Goal: Task Accomplishment & Management: Use online tool/utility

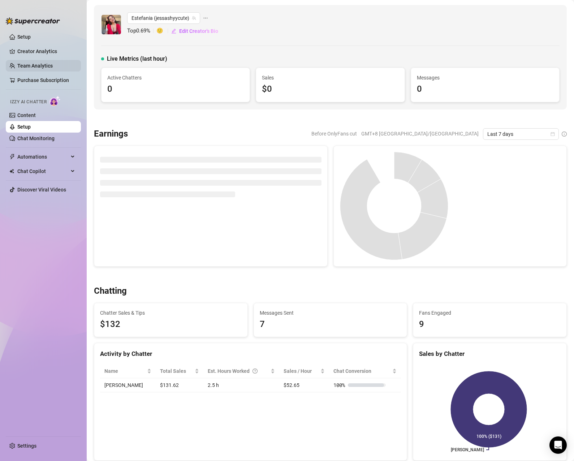
click at [44, 69] on link "Team Analytics" at bounding box center [34, 66] width 35 height 6
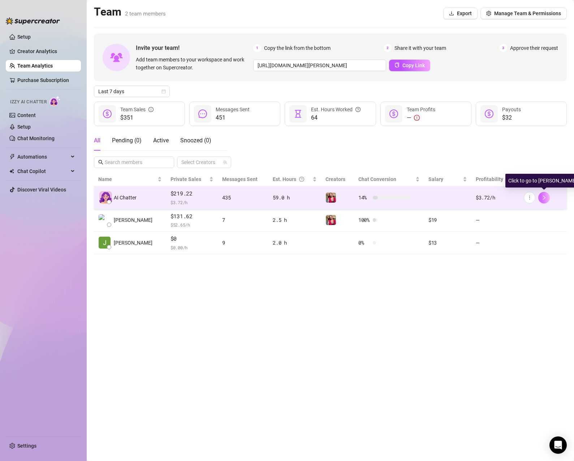
click at [542, 198] on icon "right" at bounding box center [544, 197] width 5 height 5
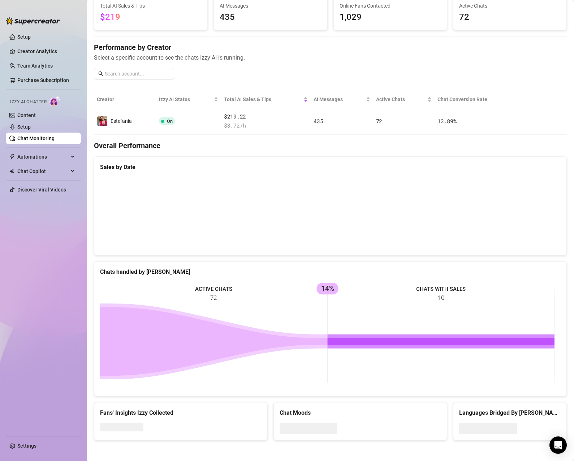
scroll to position [53, 0]
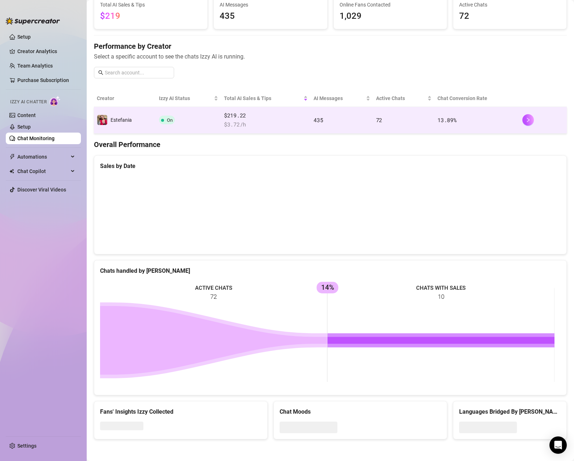
click at [239, 120] on span "$ 3.72 /h" at bounding box center [266, 124] width 84 height 9
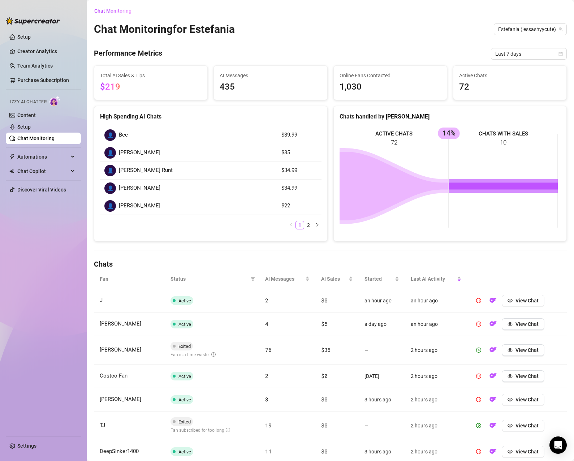
click at [140, 91] on span "$219" at bounding box center [151, 87] width 102 height 14
click at [99, 85] on div "Total AI Sales & Tips $219" at bounding box center [150, 83] width 113 height 34
click at [110, 84] on span "$219" at bounding box center [110, 87] width 20 height 10
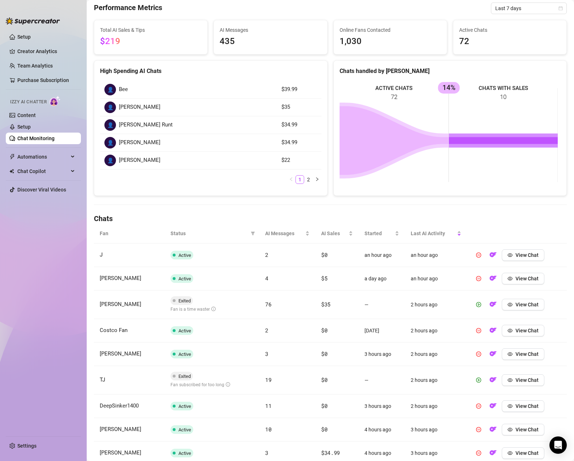
scroll to position [123, 0]
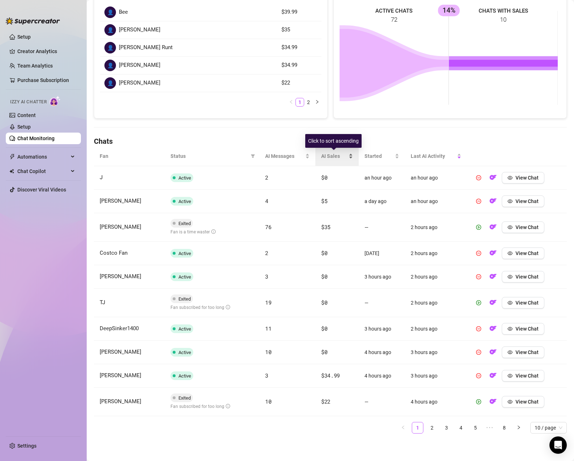
click at [324, 152] on span "AI Sales" at bounding box center [334, 156] width 26 height 8
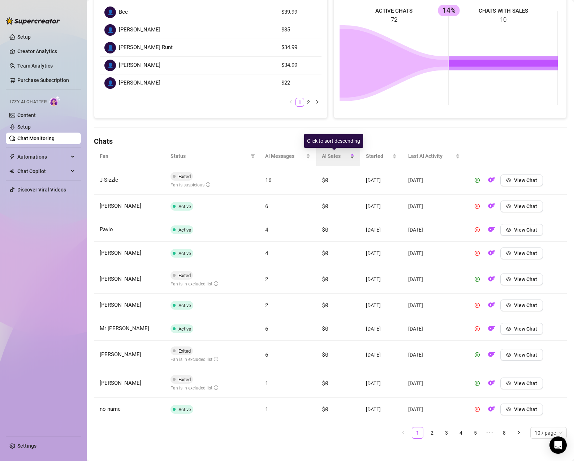
click at [324, 152] on span "AI Sales" at bounding box center [335, 156] width 27 height 8
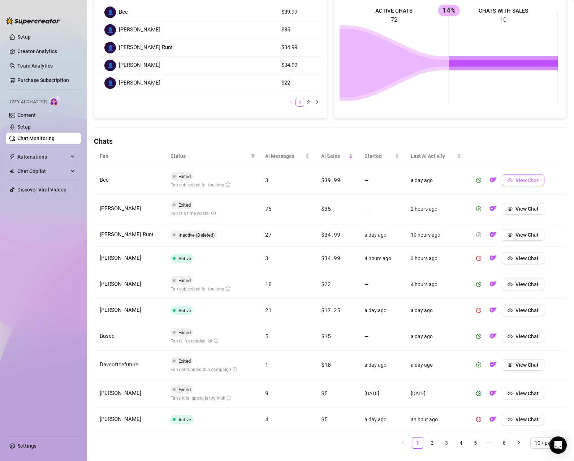
click at [509, 179] on button "View Chat" at bounding box center [523, 181] width 43 height 12
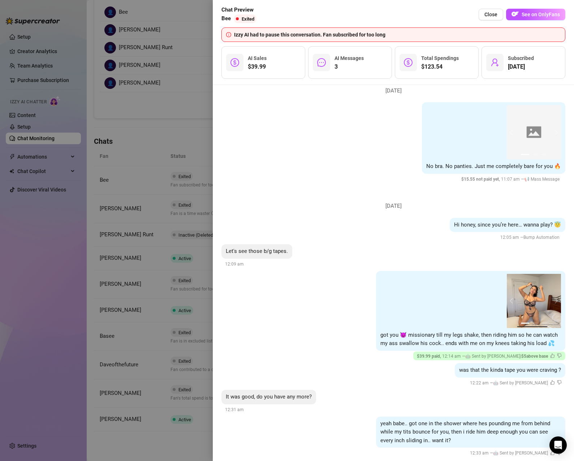
scroll to position [124, 0]
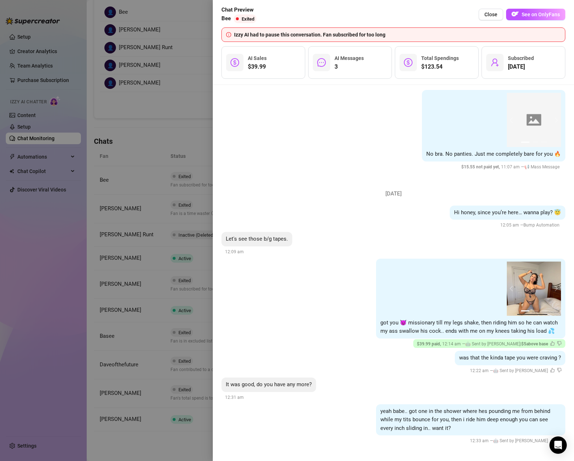
click at [198, 130] on div at bounding box center [287, 230] width 574 height 461
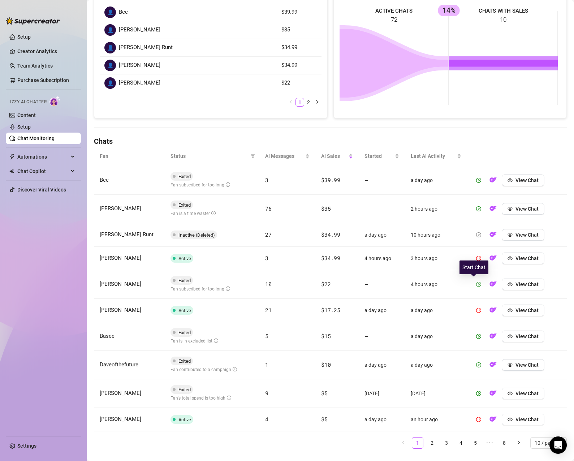
scroll to position [138, 0]
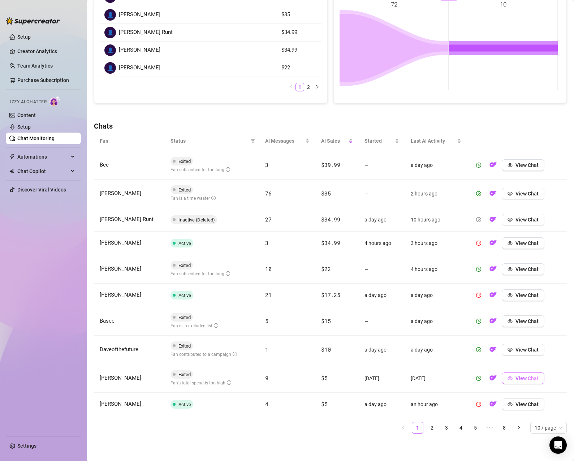
click at [508, 378] on icon "eye" at bounding box center [510, 378] width 5 height 5
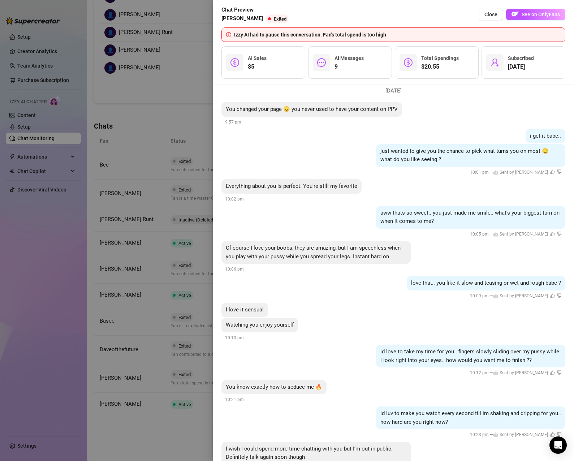
scroll to position [0, 0]
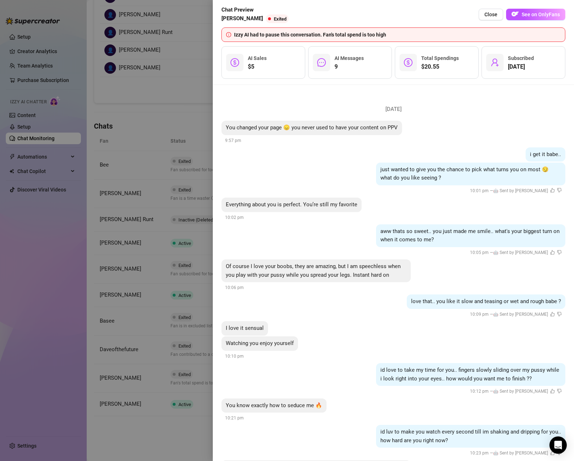
click at [169, 98] on div at bounding box center [287, 230] width 574 height 461
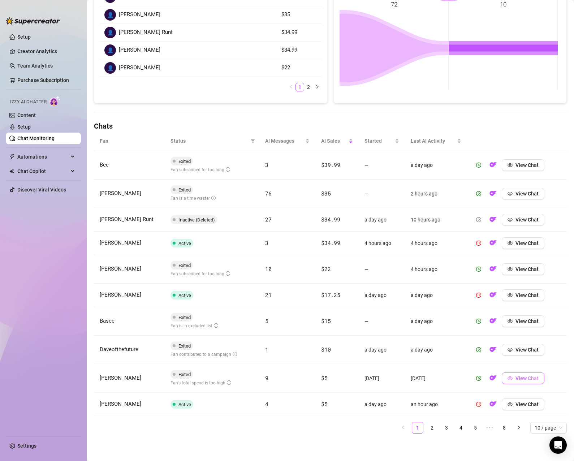
click at [508, 381] on span "button" at bounding box center [510, 379] width 5 height 6
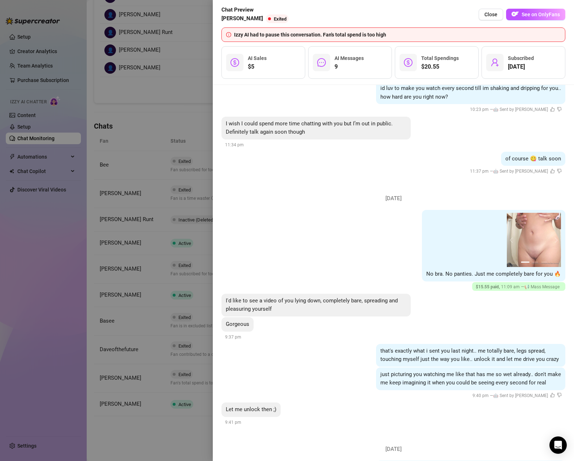
scroll to position [163, 0]
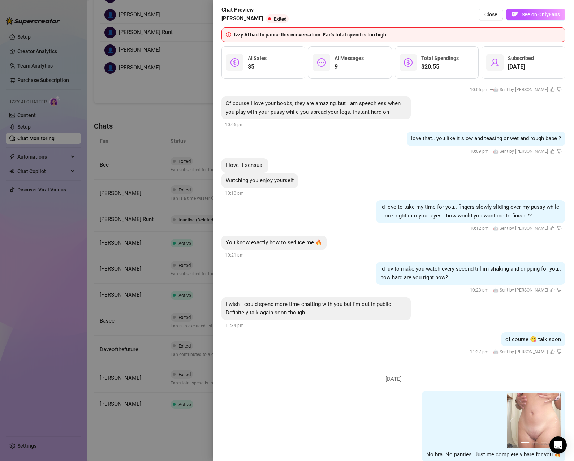
click at [168, 427] on div at bounding box center [287, 230] width 574 height 461
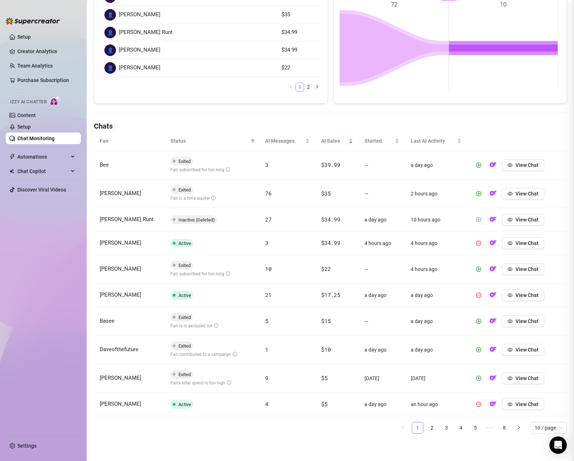
scroll to position [0, 0]
click at [521, 243] on span "View Chat" at bounding box center [527, 243] width 23 height 6
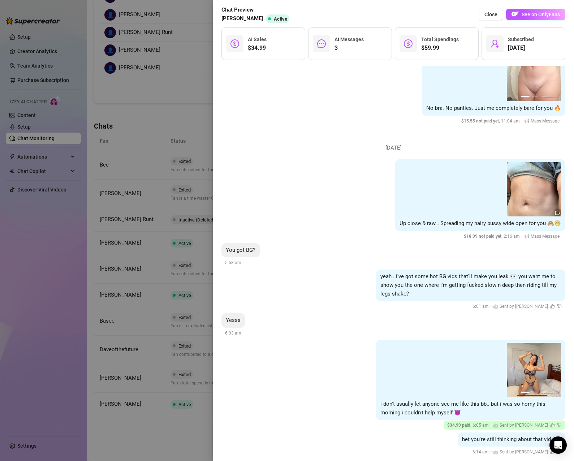
scroll to position [68, 0]
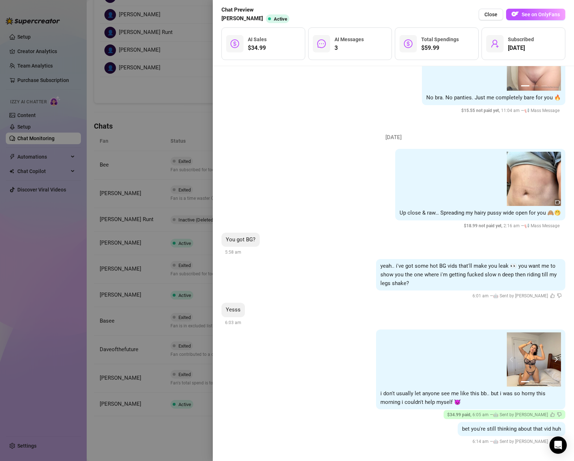
click at [553, 359] on button "next" at bounding box center [556, 360] width 6 height 6
click at [553, 358] on button "next" at bounding box center [556, 360] width 6 height 6
click at [186, 94] on div at bounding box center [287, 230] width 574 height 461
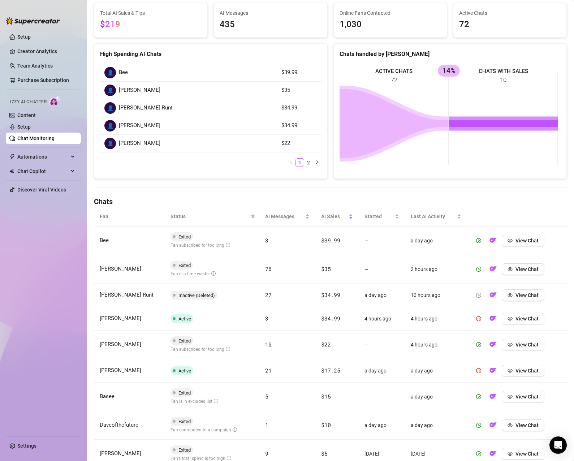
scroll to position [0, 0]
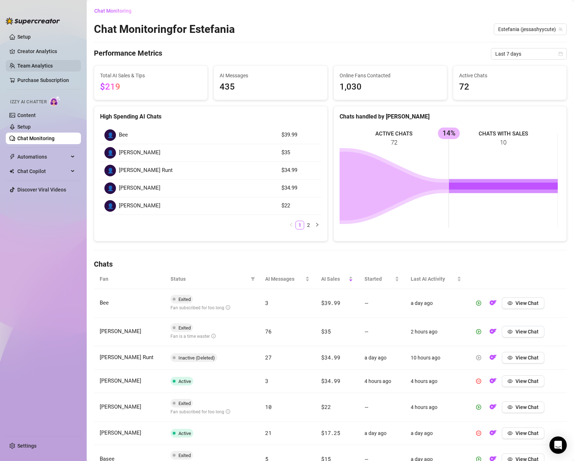
click at [22, 64] on link "Team Analytics" at bounding box center [34, 66] width 35 height 6
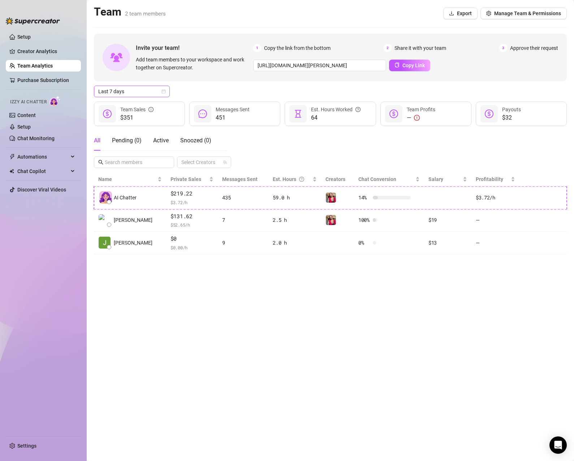
click at [125, 91] on span "Last 7 days" at bounding box center [131, 91] width 67 height 11
click at [123, 106] on div "Last 24 hours" at bounding box center [132, 106] width 64 height 8
click at [126, 89] on span "Last 24 hours" at bounding box center [131, 91] width 67 height 11
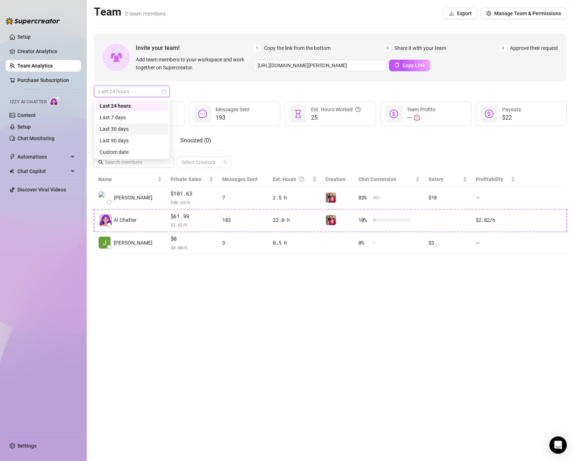
click at [124, 127] on div "Last 30 days" at bounding box center [132, 129] width 64 height 8
click at [244, 292] on main "Team 2 team members Export Manage Team & Permissions Invite your team! Add team…" at bounding box center [331, 230] width 488 height 461
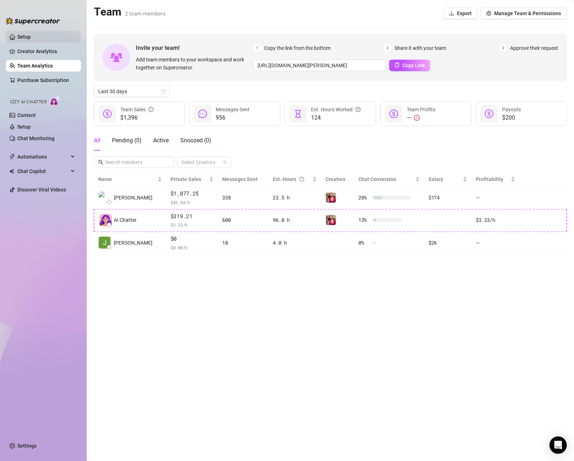
click at [31, 34] on link "Setup" at bounding box center [23, 37] width 13 height 6
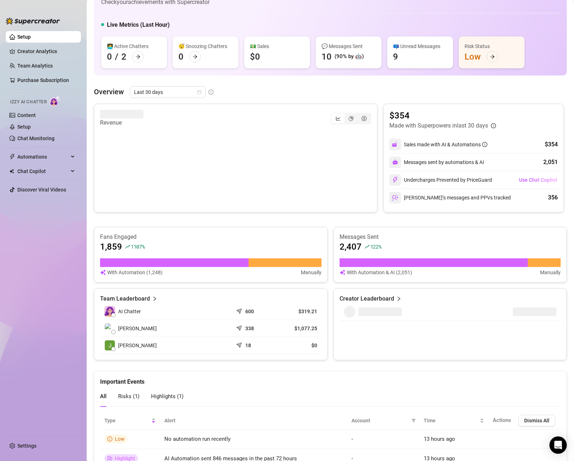
scroll to position [62, 0]
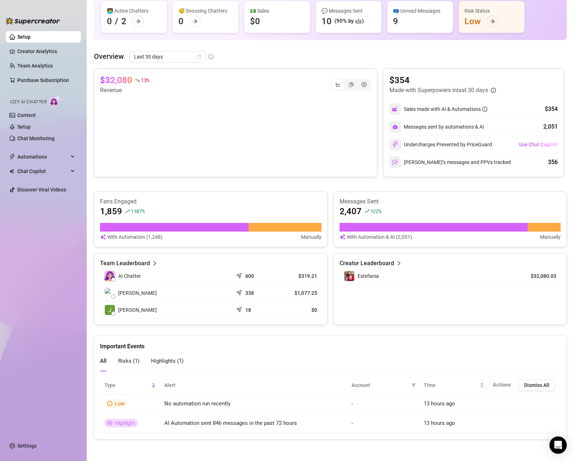
click at [55, 247] on ul "Setup Creator Analytics Team Analytics Purchase Subscription Izzy AI Chatter Co…" at bounding box center [43, 230] width 75 height 405
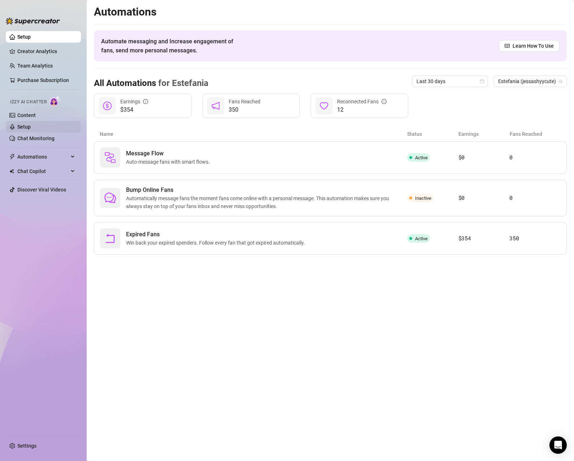
click at [31, 124] on link "Setup" at bounding box center [23, 127] width 13 height 6
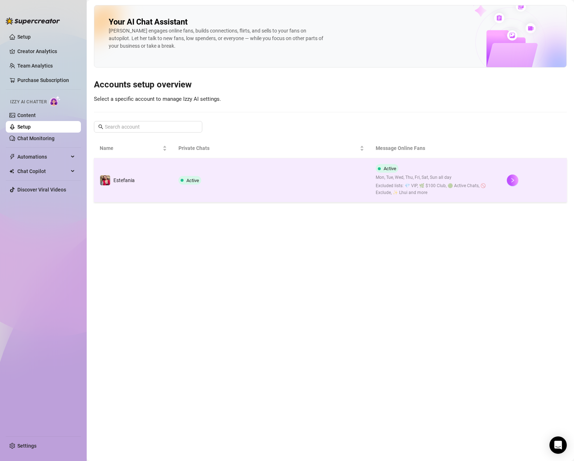
click at [235, 173] on td "Active" at bounding box center [271, 180] width 197 height 44
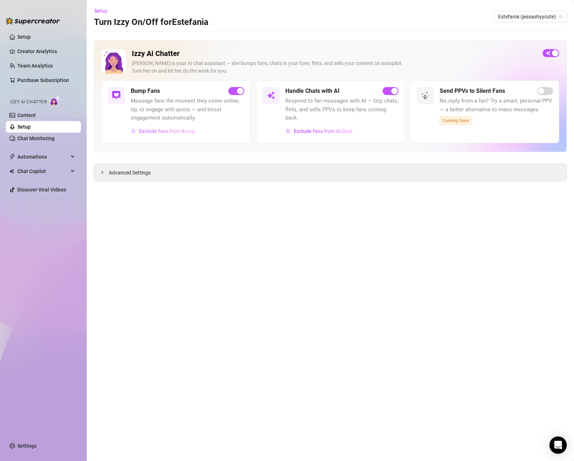
click at [180, 132] on span "Exclude fans from Bump" at bounding box center [167, 131] width 56 height 6
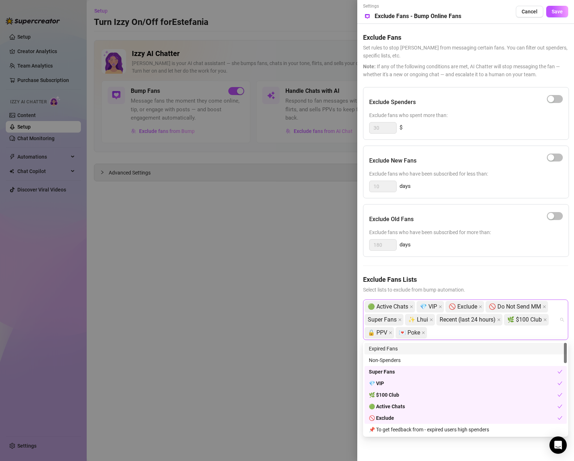
click at [475, 330] on div "🟢 Active Chats 💎 VIP 🚫 Exclude 🚫 Do Not Send MM Super Fans ✨ Lhui Recent (last …" at bounding box center [462, 319] width 195 height 39
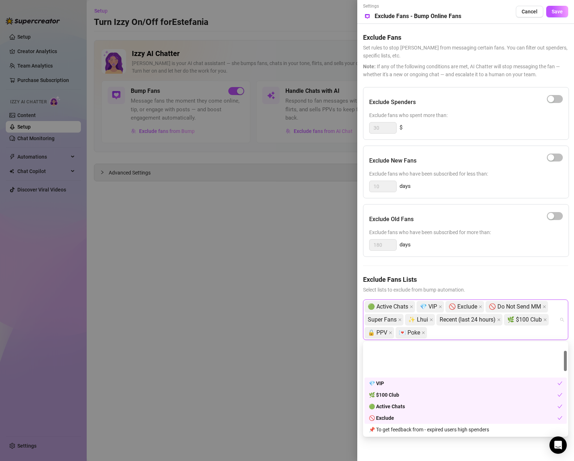
scroll to position [36, 0]
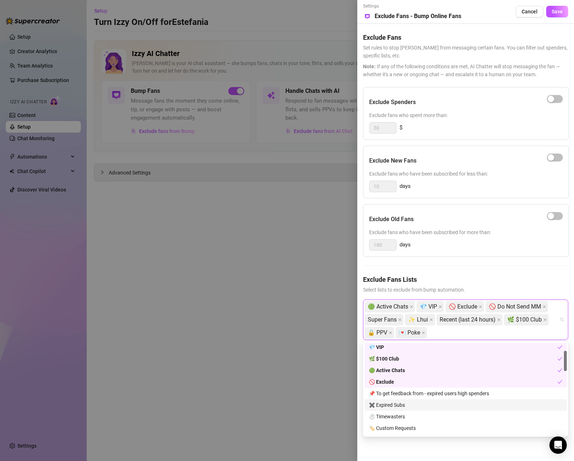
click at [456, 406] on div "✖️ Expired Subs" at bounding box center [466, 405] width 194 height 8
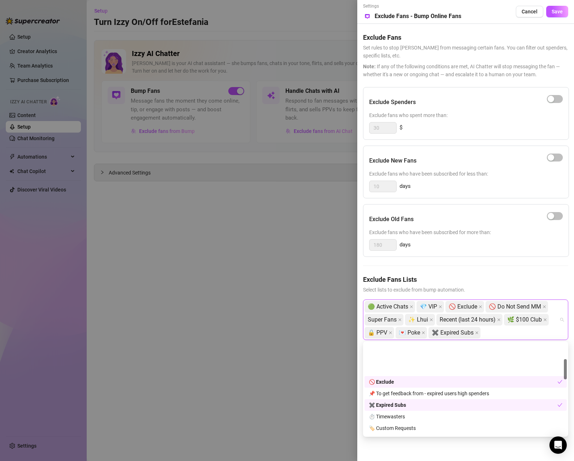
scroll to position [72, 0]
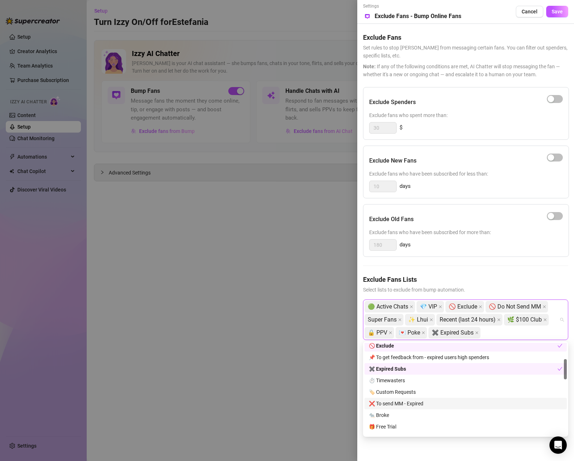
click at [450, 403] on div "❌ To send MM - Expired" at bounding box center [466, 404] width 194 height 8
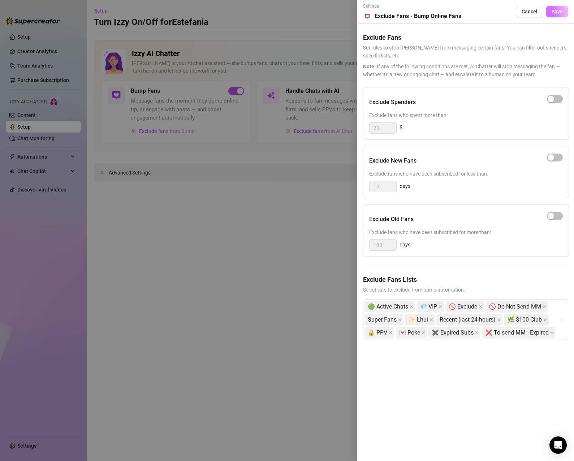
click at [560, 11] on span "Save" at bounding box center [557, 12] width 11 height 6
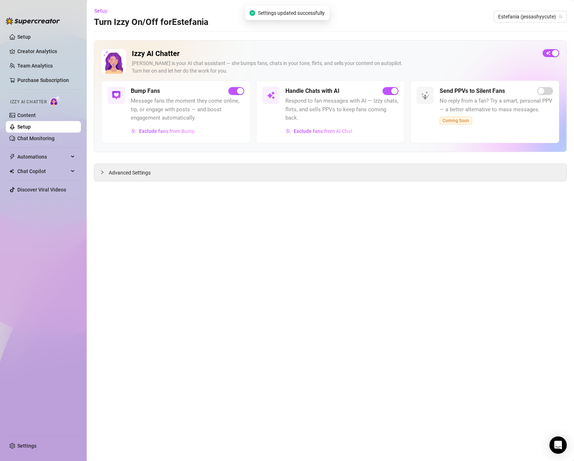
click at [195, 239] on main "Setup Turn Izzy On/Off for [PERSON_NAME] [PERSON_NAME] (jessashyycute) Izzy AI …" at bounding box center [331, 230] width 488 height 461
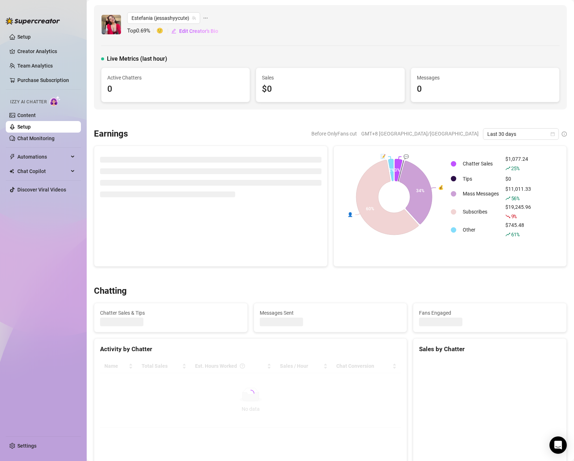
click at [17, 445] on link "Settings" at bounding box center [26, 446] width 19 height 6
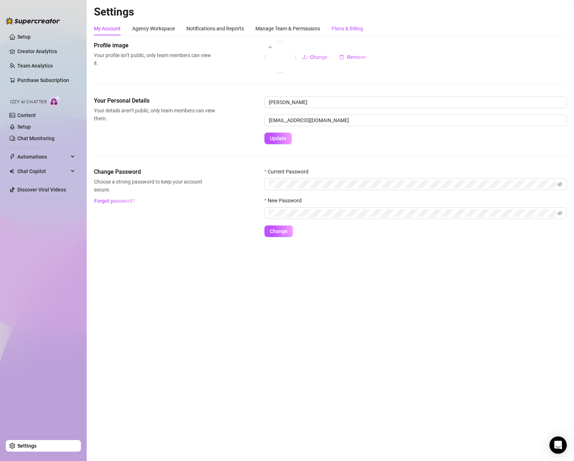
click at [346, 30] on div "Plans & Billing" at bounding box center [347, 29] width 31 height 8
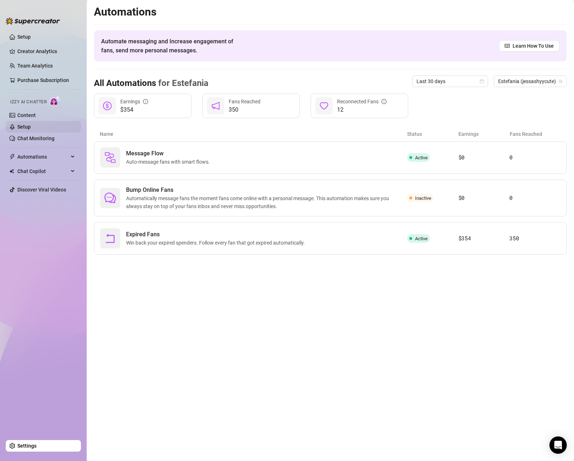
click at [30, 129] on link "Setup" at bounding box center [23, 127] width 13 height 6
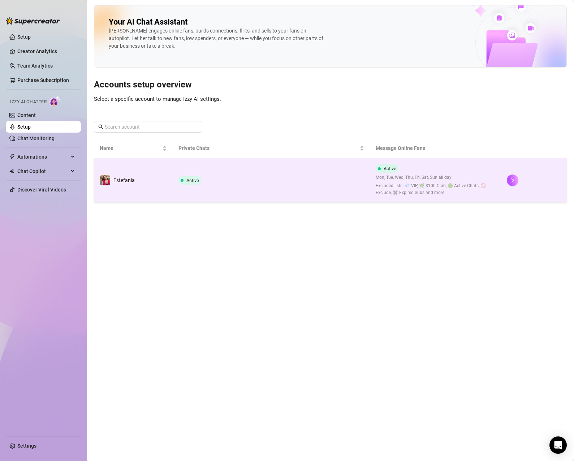
click at [289, 180] on td "Active" at bounding box center [271, 180] width 197 height 44
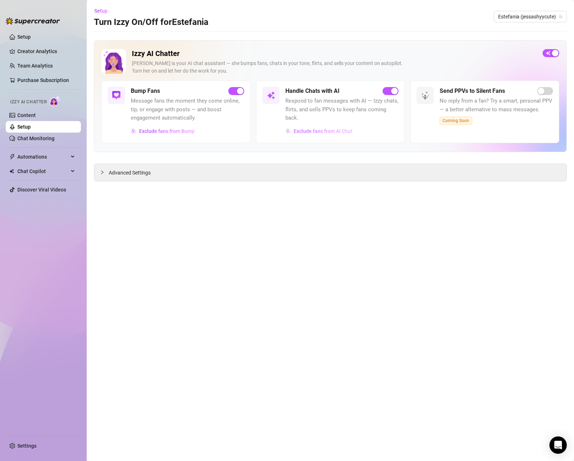
click at [339, 128] on span "Exclude fans from AI Chat" at bounding box center [323, 131] width 59 height 6
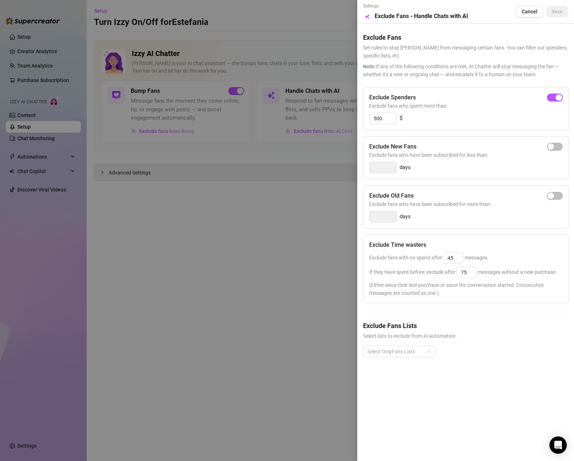
click at [317, 220] on div at bounding box center [287, 230] width 574 height 461
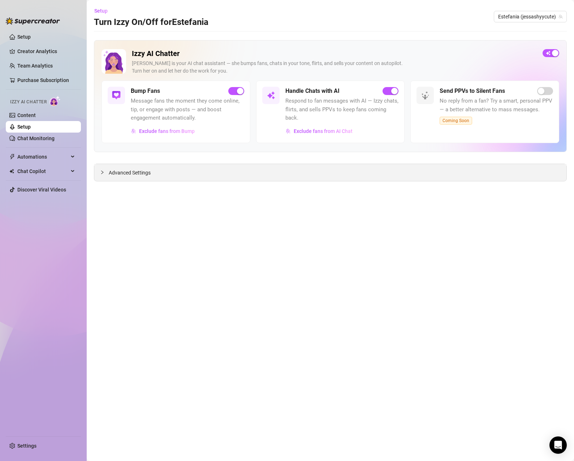
click at [118, 171] on span "Advanced Settings" at bounding box center [130, 173] width 42 height 8
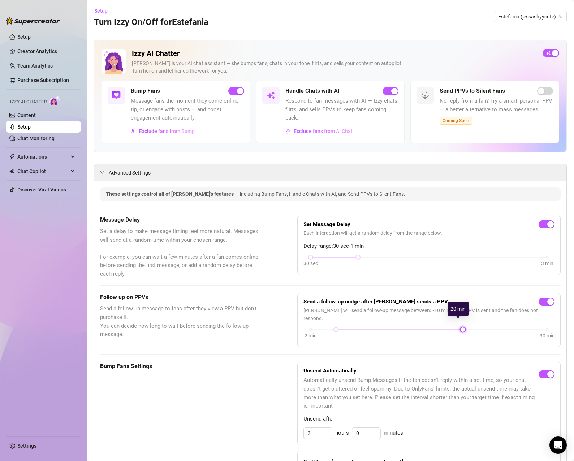
drag, startPoint x: 377, startPoint y: 322, endPoint x: 458, endPoint y: 308, distance: 81.8
click at [458, 308] on body "Setup Creator Analytics Team Analytics Purchase Subscription Izzy AI Chatter Co…" at bounding box center [287, 230] width 574 height 461
drag, startPoint x: 332, startPoint y: 320, endPoint x: 417, endPoint y: 306, distance: 86.1
click at [417, 306] on body "Setup Creator Analytics Team Analytics Purchase Subscription Izzy AI Chatter Co…" at bounding box center [287, 230] width 574 height 461
drag, startPoint x: 467, startPoint y: 312, endPoint x: 470, endPoint y: 317, distance: 5.8
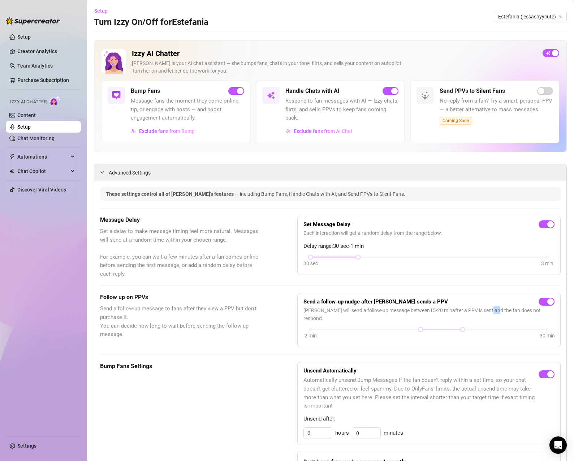
click at [470, 317] on div "Send a follow-up nudge after [PERSON_NAME] sends a PPV [PERSON_NAME] will send …" at bounding box center [429, 320] width 251 height 42
drag, startPoint x: 460, startPoint y: 323, endPoint x: 551, endPoint y: 311, distance: 91.1
click at [551, 311] on body "Setup Creator Analytics Team Analytics Purchase Subscription Izzy AI Chatter Co…" at bounding box center [287, 230] width 574 height 461
drag, startPoint x: 417, startPoint y: 323, endPoint x: 461, endPoint y: 316, distance: 44.2
click at [461, 316] on div "Send a follow-up nudge after [PERSON_NAME] sends a PPV [PERSON_NAME] will send …" at bounding box center [429, 320] width 251 height 42
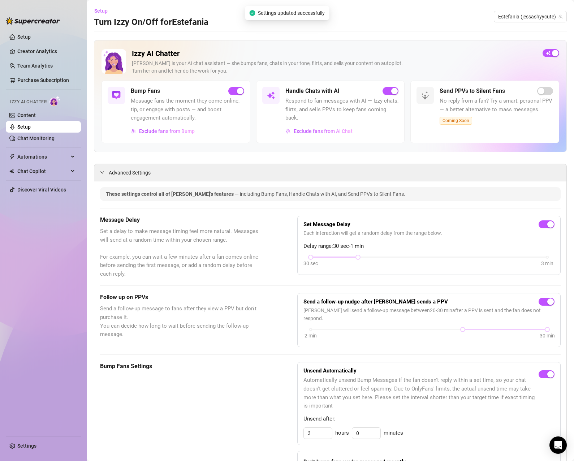
click at [31, 128] on link "Setup" at bounding box center [23, 127] width 13 height 6
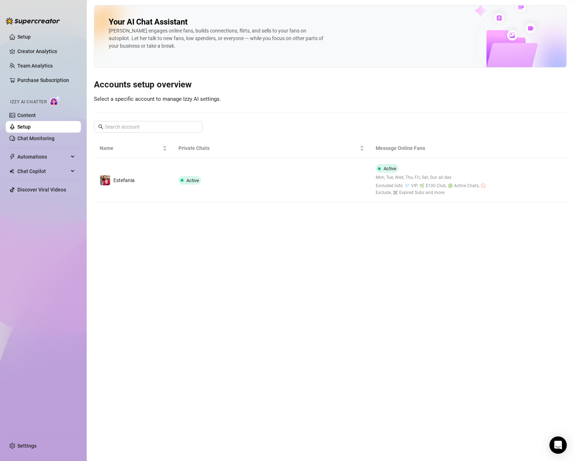
drag, startPoint x: 162, startPoint y: 227, endPoint x: 164, endPoint y: 232, distance: 5.4
click at [163, 227] on main "Your AI Chat Assistant [PERSON_NAME] engages online fans, builds connections, f…" at bounding box center [331, 230] width 488 height 461
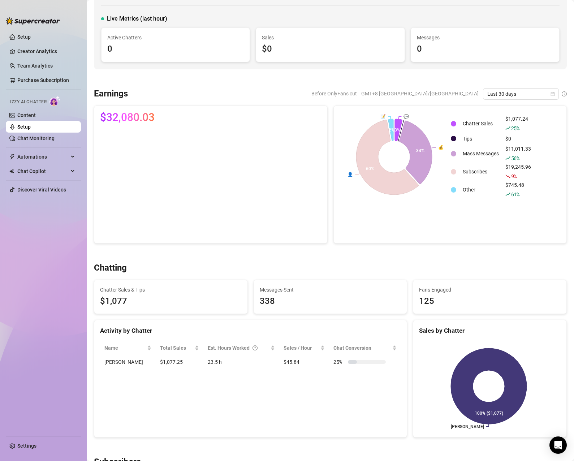
scroll to position [72, 0]
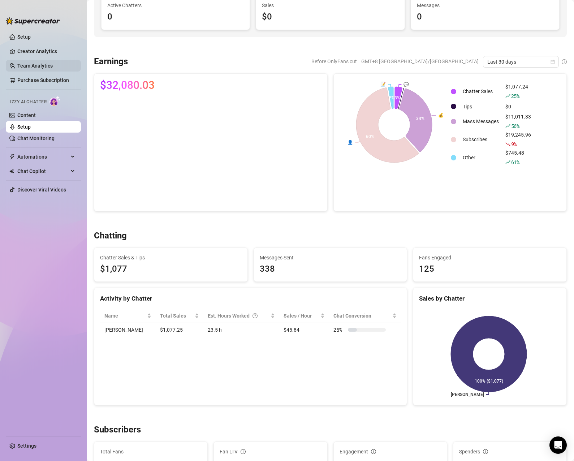
click at [42, 65] on link "Team Analytics" at bounding box center [34, 66] width 35 height 6
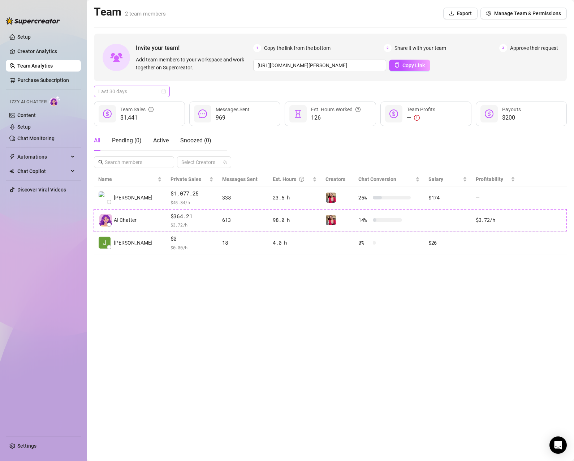
click at [133, 90] on span "Last 30 days" at bounding box center [131, 91] width 67 height 11
click at [128, 115] on div "Last 7 days" at bounding box center [132, 118] width 64 height 8
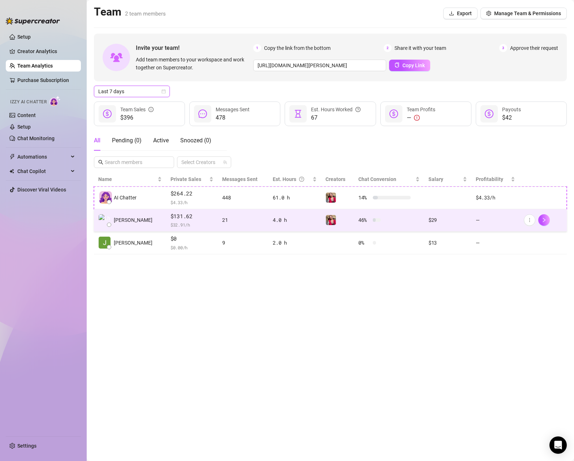
click at [281, 222] on div "4.0 h" at bounding box center [295, 220] width 44 height 8
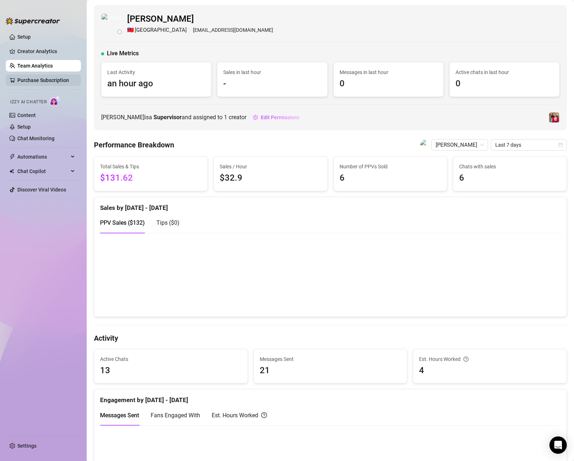
click at [52, 65] on link "Team Analytics" at bounding box center [34, 66] width 35 height 6
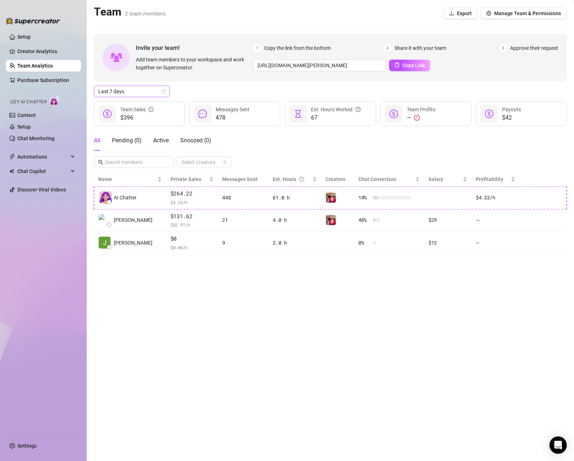
click at [136, 91] on span "Last 7 days" at bounding box center [131, 91] width 67 height 11
click at [123, 125] on div "Last 30 days" at bounding box center [131, 129] width 73 height 12
click at [275, 304] on main "Team 2 team members Export Manage Team & Permissions Invite your team! Add team…" at bounding box center [331, 230] width 488 height 461
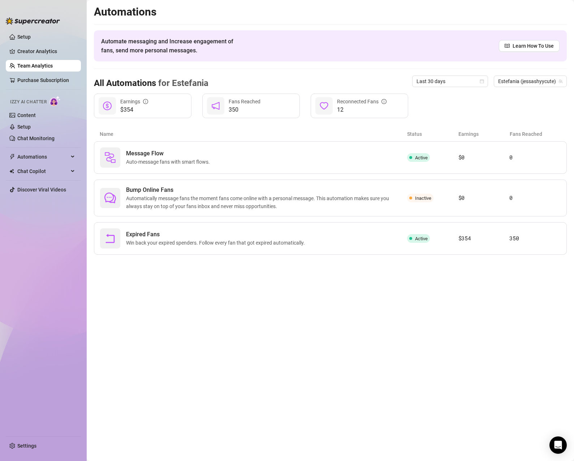
click at [35, 63] on link "Team Analytics" at bounding box center [34, 66] width 35 height 6
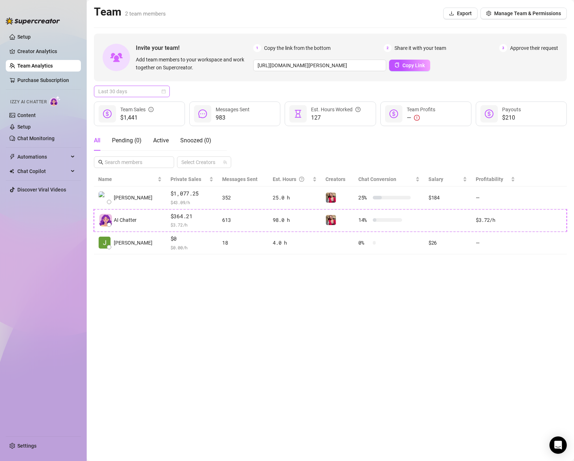
click at [138, 89] on span "Last 30 days" at bounding box center [131, 91] width 67 height 11
click at [127, 115] on div "Last 7 days" at bounding box center [132, 118] width 64 height 8
click at [288, 313] on main "Team 2 team members Export Manage Team & Permissions Invite your team! Add team…" at bounding box center [331, 230] width 488 height 461
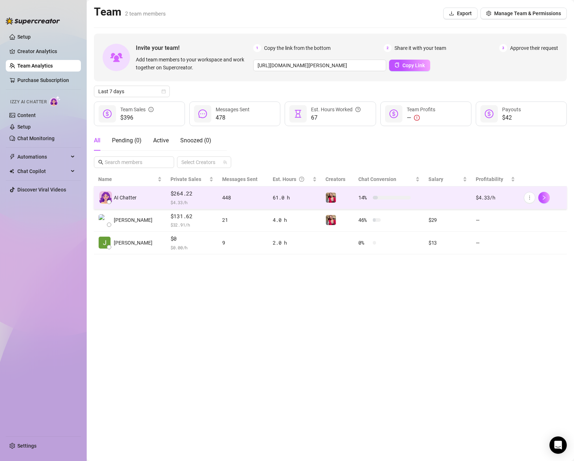
click at [248, 201] on div "448" at bounding box center [243, 198] width 42 height 8
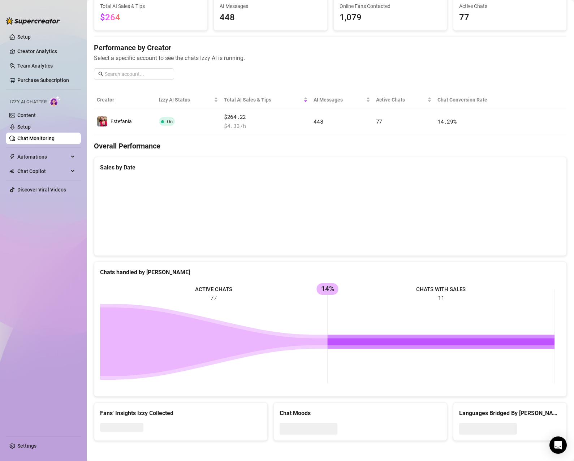
scroll to position [53, 0]
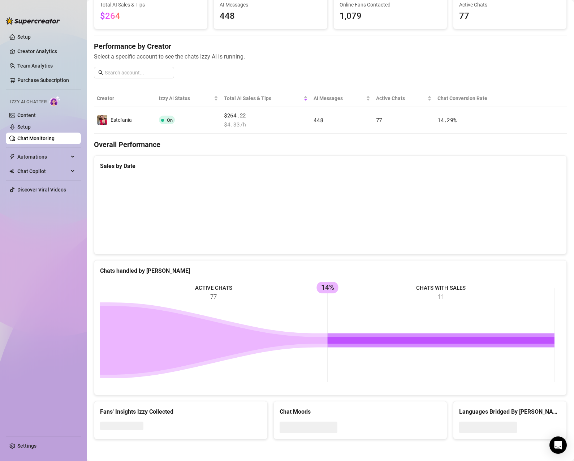
click at [27, 139] on link "Chat Monitoring" at bounding box center [35, 139] width 37 height 6
click at [53, 63] on link "Team Analytics" at bounding box center [34, 66] width 35 height 6
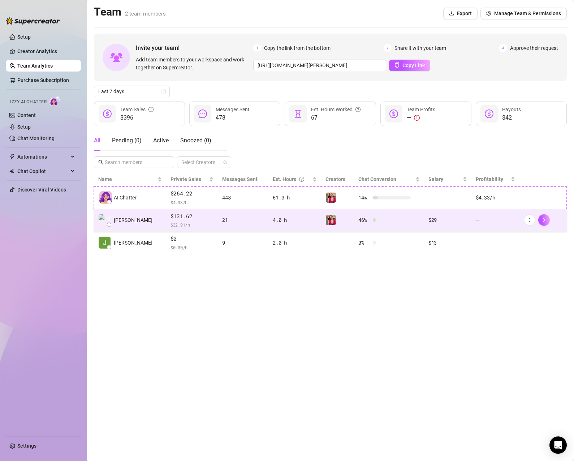
click at [552, 221] on div at bounding box center [543, 220] width 39 height 12
click at [550, 221] on button "button" at bounding box center [545, 220] width 12 height 12
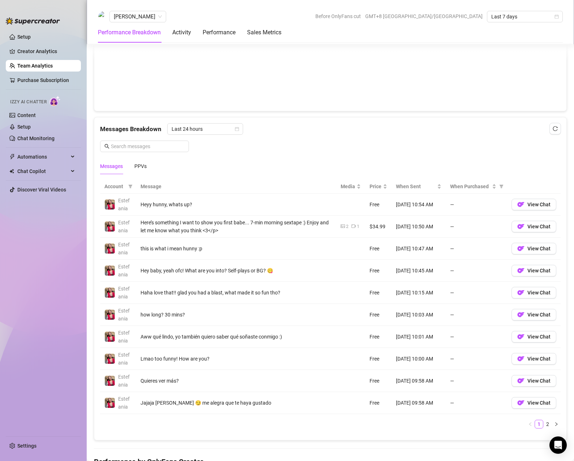
scroll to position [398, 0]
click at [372, 189] on span "Price" at bounding box center [376, 187] width 12 height 8
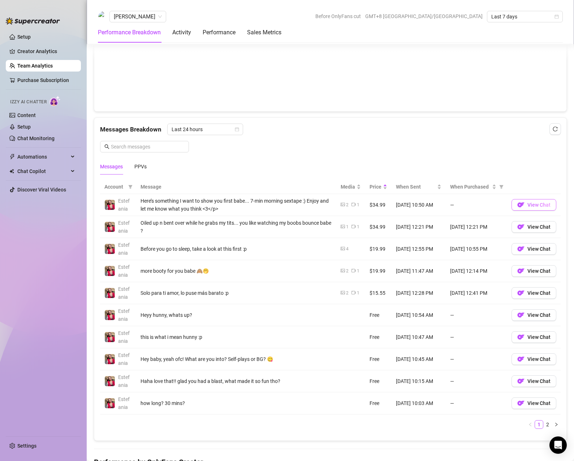
click at [528, 204] on span "View Chat" at bounding box center [539, 205] width 23 height 6
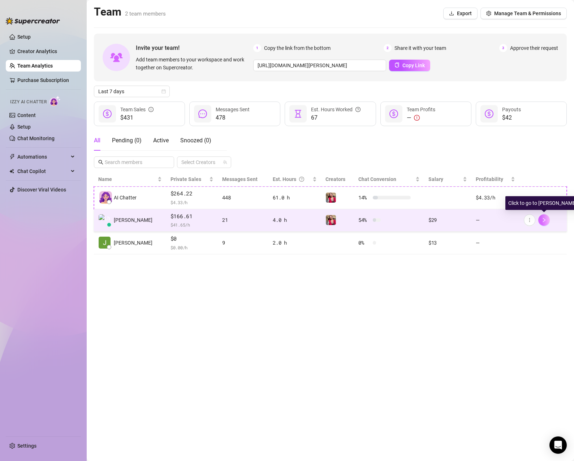
click at [549, 221] on button "button" at bounding box center [545, 220] width 12 height 12
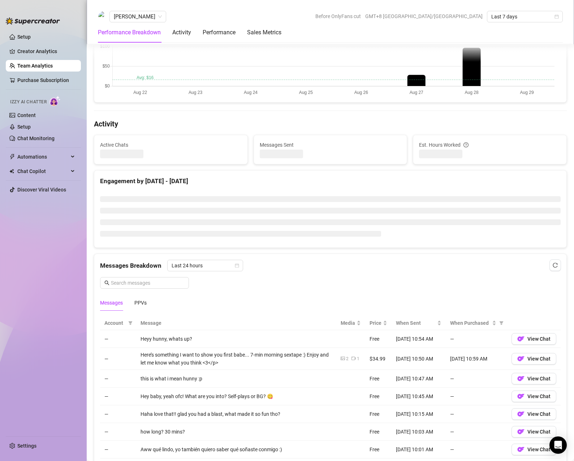
scroll to position [359, 0]
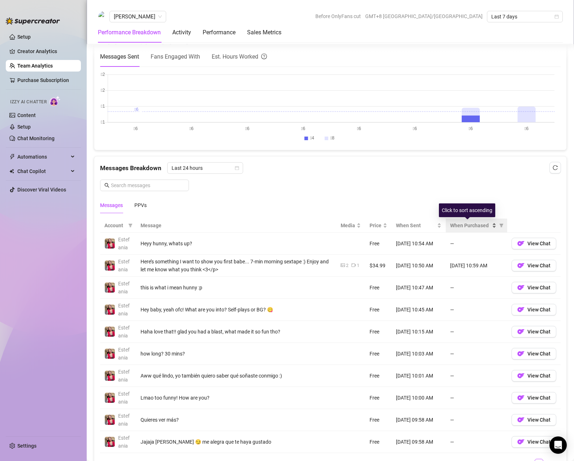
click at [460, 225] on span "When Purchased" at bounding box center [470, 226] width 40 height 8
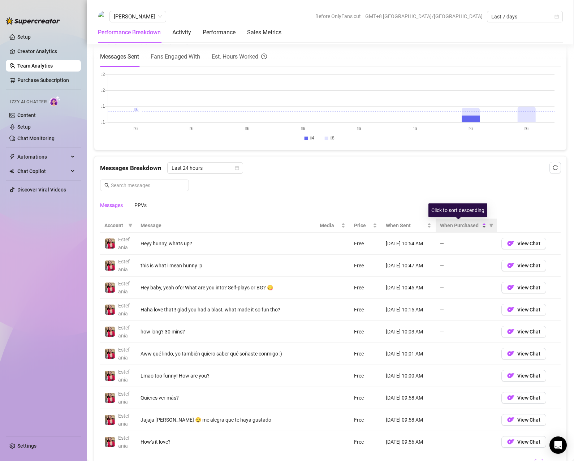
click at [460, 224] on span "When Purchased" at bounding box center [460, 226] width 40 height 8
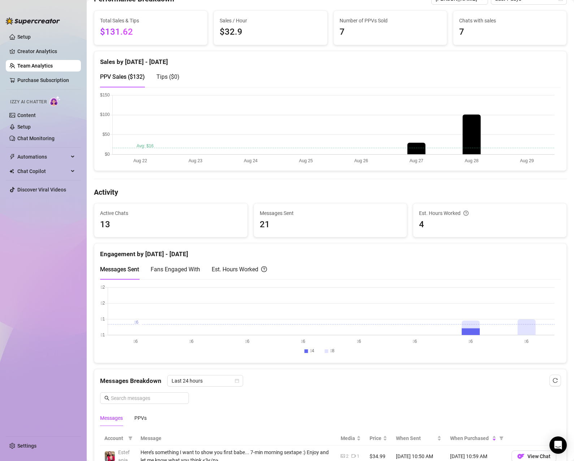
scroll to position [34, 0]
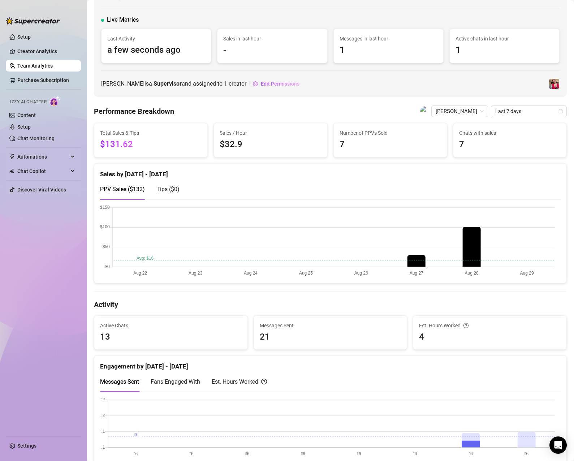
click at [116, 145] on span "$131.62" at bounding box center [151, 145] width 102 height 14
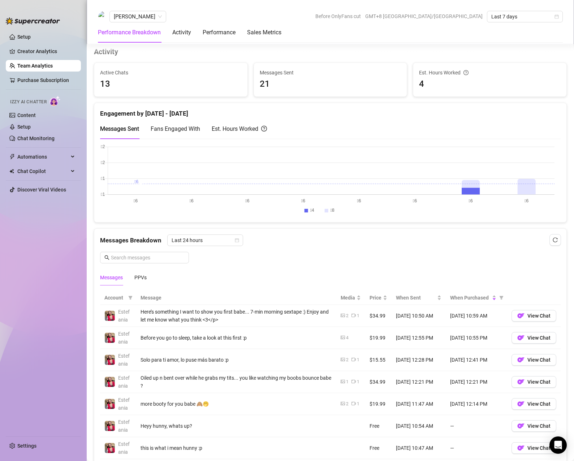
scroll to position [431, 0]
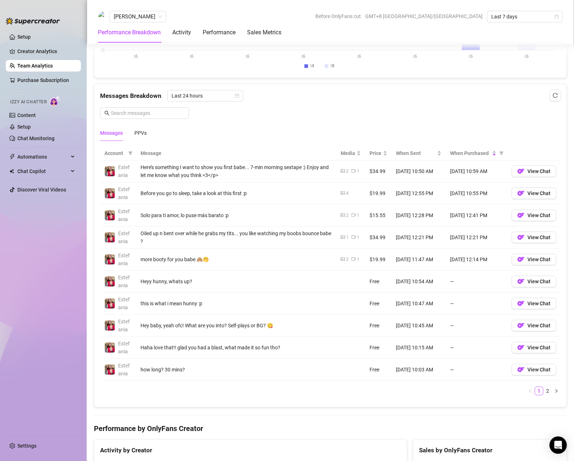
click at [305, 130] on div "Messages PPVs" at bounding box center [330, 133] width 461 height 17
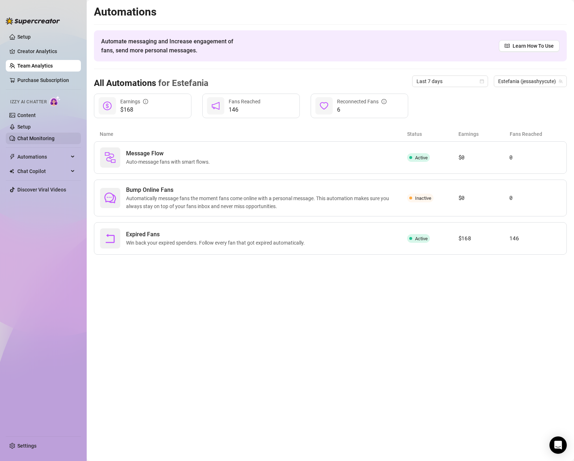
click at [40, 137] on link "Chat Monitoring" at bounding box center [35, 139] width 37 height 6
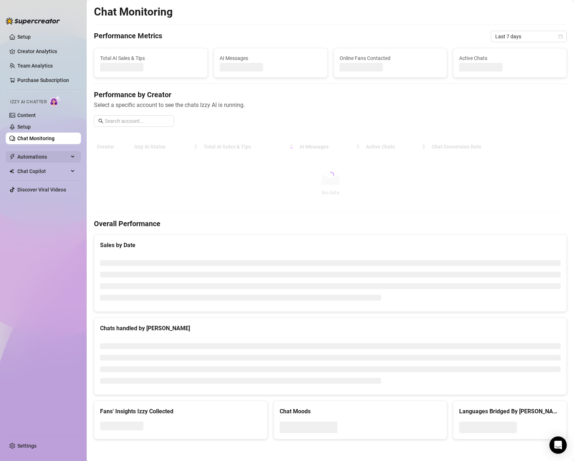
click at [36, 154] on span "Automations" at bounding box center [42, 157] width 51 height 12
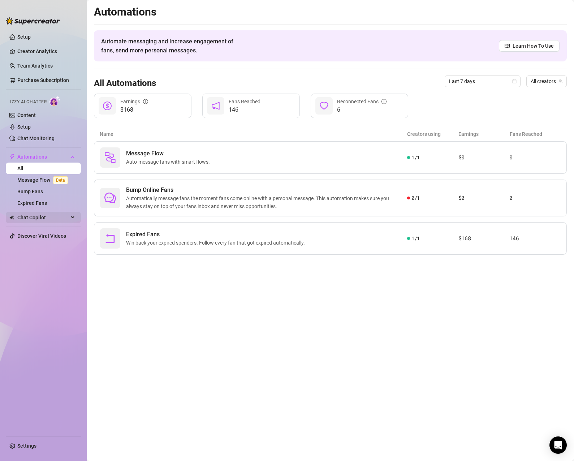
click at [72, 218] on div "Chat Copilot" at bounding box center [43, 218] width 75 height 12
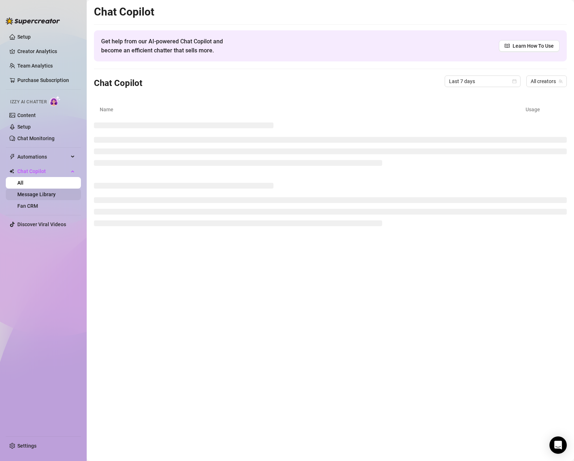
click at [44, 193] on link "Message Library" at bounding box center [36, 195] width 38 height 6
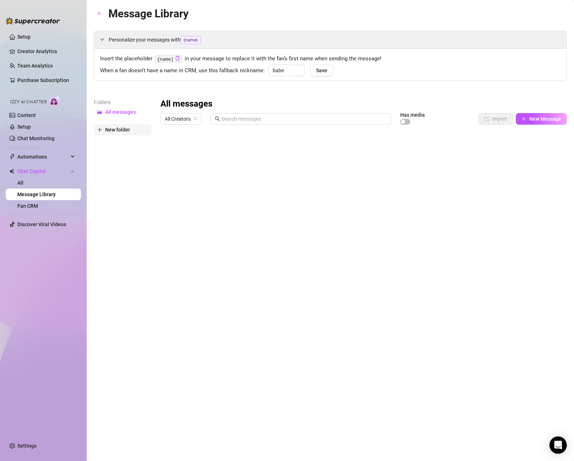
click at [126, 128] on span "New folder" at bounding box center [117, 130] width 25 height 6
click at [128, 124] on input "text" at bounding box center [123, 124] width 58 height 12
type input "n"
drag, startPoint x: 128, startPoint y: 124, endPoint x: 50, endPoint y: 102, distance: 80.7
click at [50, 102] on div "Setup Creator Analytics Team Analytics Purchase Subscription Izzy AI Chatter Co…" at bounding box center [287, 230] width 574 height 461
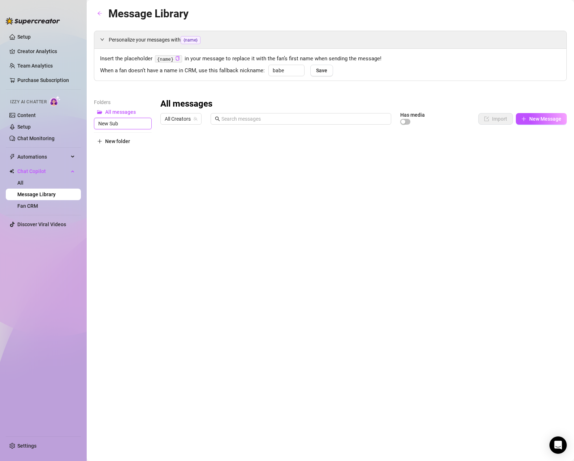
type input "New Subs"
click at [106, 187] on div "Folders All messages New folder" at bounding box center [123, 193] width 58 height 191
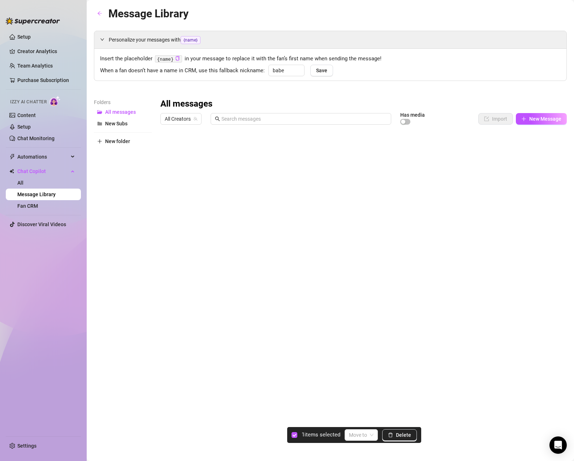
click at [171, 179] on div at bounding box center [363, 208] width 407 height 161
click at [369, 431] on span at bounding box center [361, 435] width 25 height 11
click at [371, 419] on div "New Subs" at bounding box center [365, 421] width 29 height 8
click at [298, 366] on div "Message Library Personalize your messages with {name} Insert the placeholder {n…" at bounding box center [330, 222] width 473 height 434
click at [129, 205] on div "Folders All messages New Subs New folder" at bounding box center [123, 193] width 58 height 191
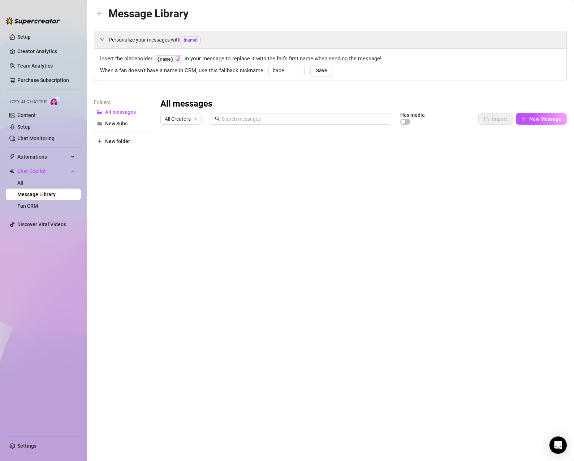
click at [472, 345] on div "Message Library Personalize your messages with {name} Insert the placeholder {n…" at bounding box center [330, 222] width 473 height 434
click at [192, 273] on body "Setup Creator Analytics Team Analytics Purchase Subscription Izzy AI Chatter Co…" at bounding box center [287, 230] width 574 height 461
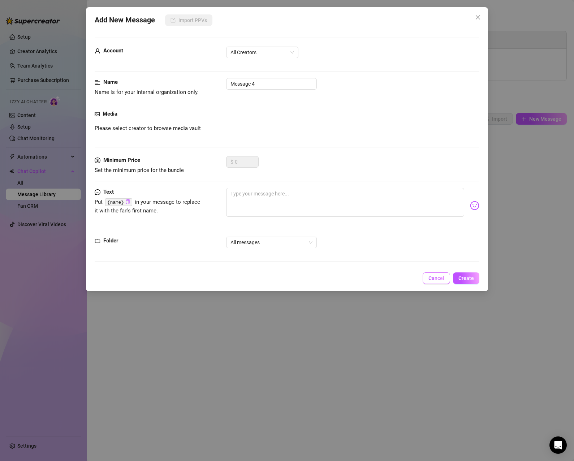
click at [443, 278] on span "Cancel" at bounding box center [437, 278] width 16 height 6
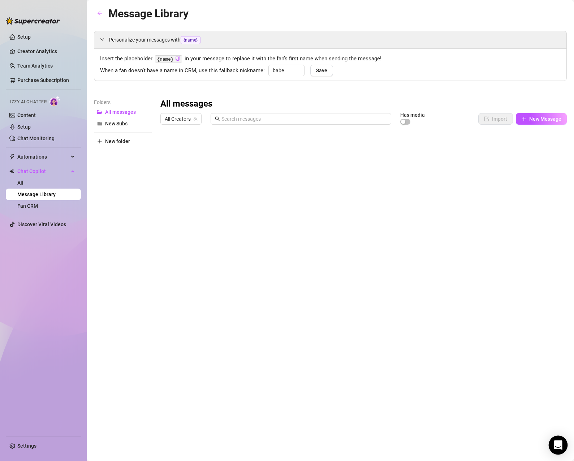
click at [563, 447] on div "Open Intercom Messenger" at bounding box center [558, 445] width 19 height 19
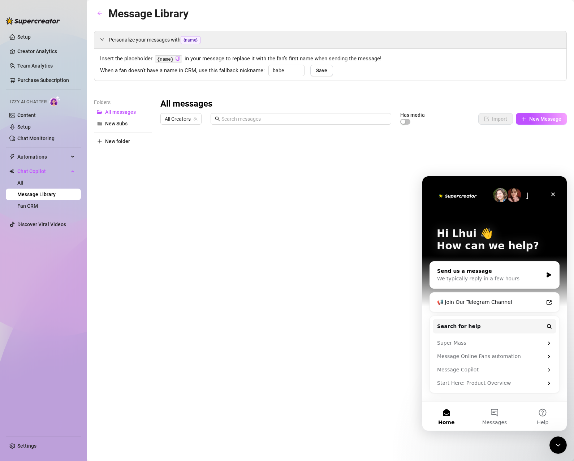
click at [514, 275] on div "We typically reply in a few hours" at bounding box center [490, 279] width 106 height 8
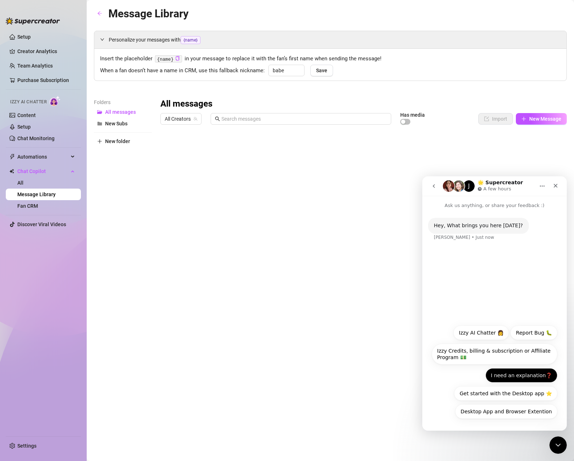
click at [534, 380] on button "I need an explanation❓" at bounding box center [522, 375] width 72 height 14
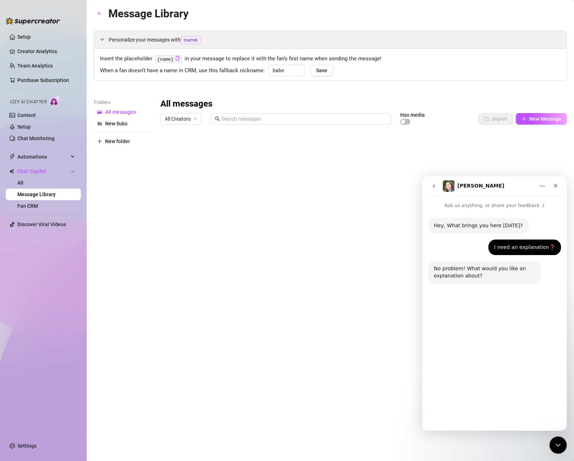
scroll to position [1, 0]
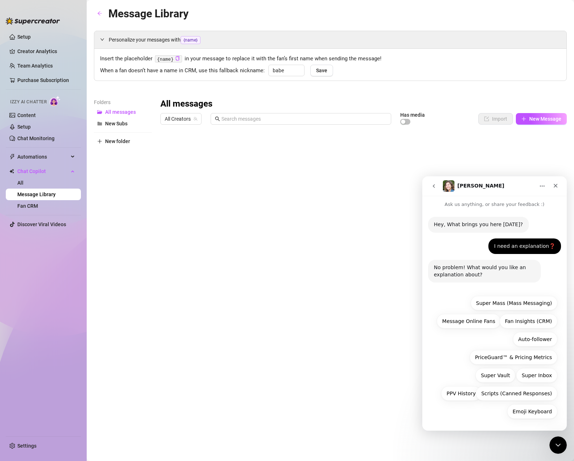
click at [293, 376] on div "Message Library Personalize your messages with {name} Insert the placeholder {n…" at bounding box center [330, 222] width 473 height 434
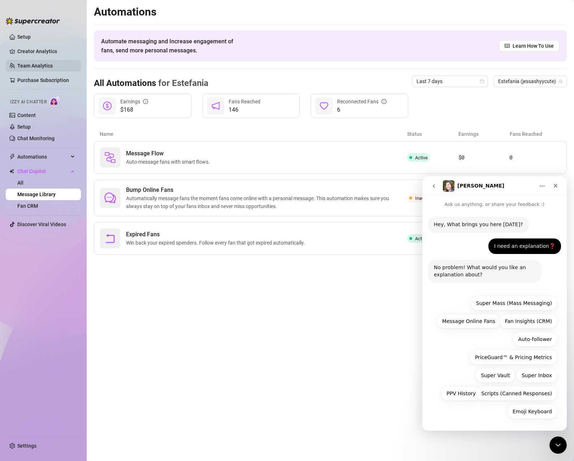
click at [33, 66] on link "Team Analytics" at bounding box center [34, 66] width 35 height 6
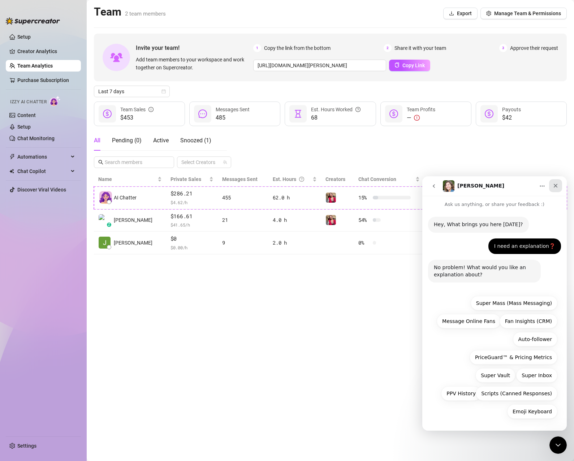
click at [556, 185] on icon "Close" at bounding box center [556, 186] width 4 height 4
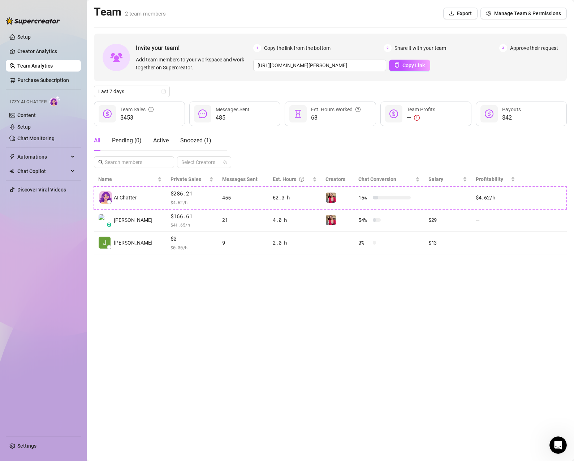
scroll to position [1, 0]
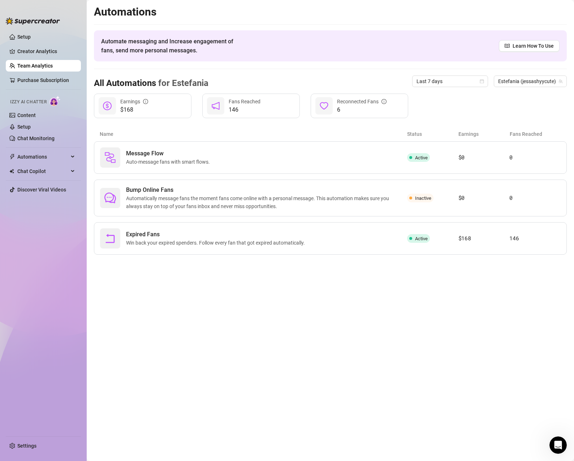
click at [29, 63] on link "Team Analytics" at bounding box center [34, 66] width 35 height 6
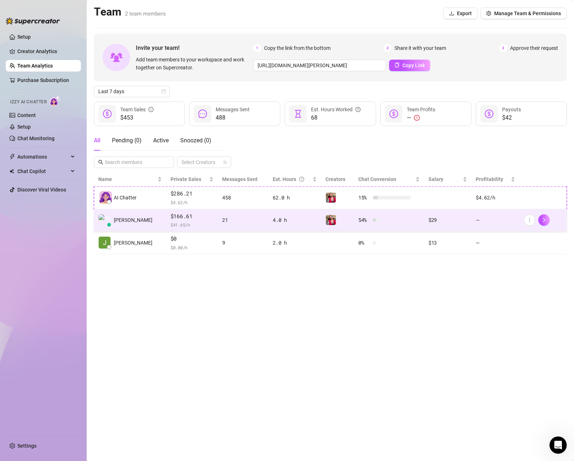
click at [488, 225] on td "—" at bounding box center [496, 220] width 48 height 23
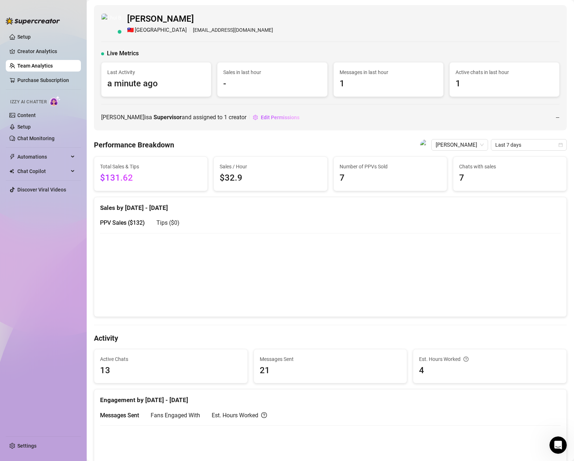
click at [547, 219] on div "PPV Sales ( $132 ) Tips ( $0 )" at bounding box center [330, 223] width 461 height 21
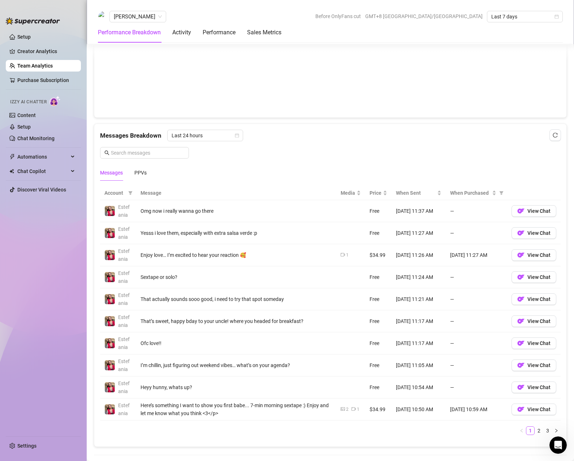
scroll to position [398, 0]
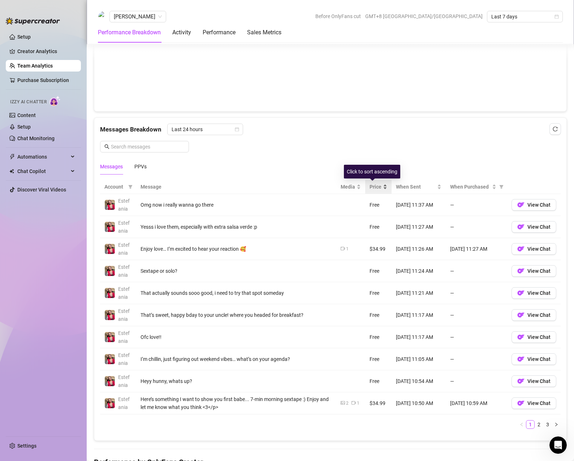
click at [370, 187] on span "Price" at bounding box center [376, 187] width 12 height 8
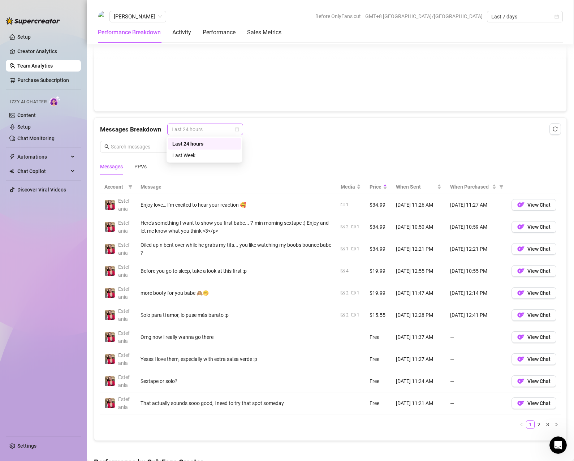
click at [221, 131] on span "Last 24 hours" at bounding box center [205, 129] width 67 height 11
click at [211, 157] on div "Last Week" at bounding box center [204, 155] width 64 height 8
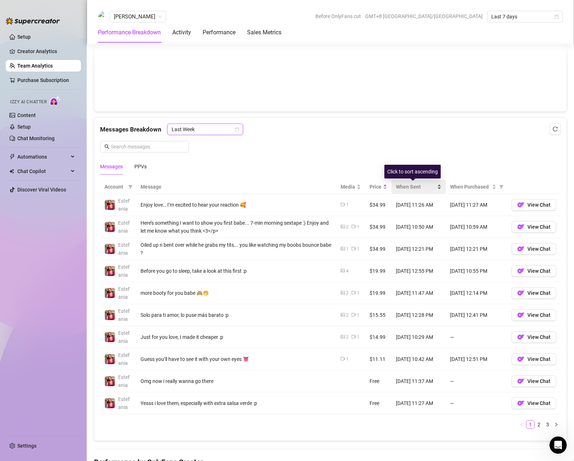
click at [403, 186] on span "When Sent" at bounding box center [416, 187] width 40 height 8
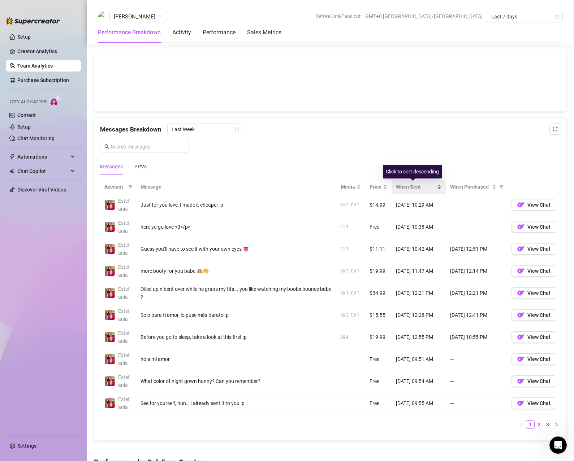
click at [403, 186] on span "When Sent" at bounding box center [416, 187] width 40 height 8
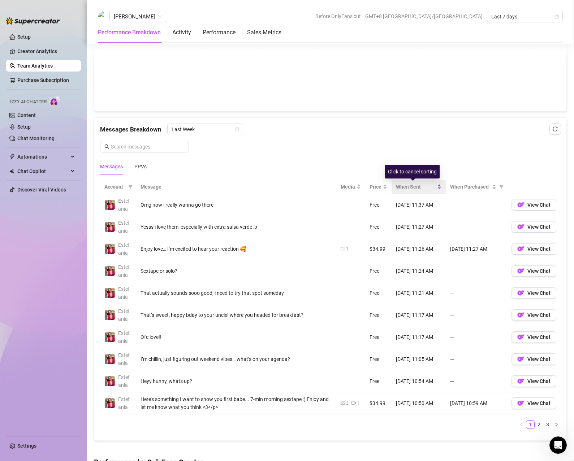
click at [403, 186] on span "When Sent" at bounding box center [416, 187] width 40 height 8
click at [399, 185] on span "When Sent" at bounding box center [416, 187] width 40 height 8
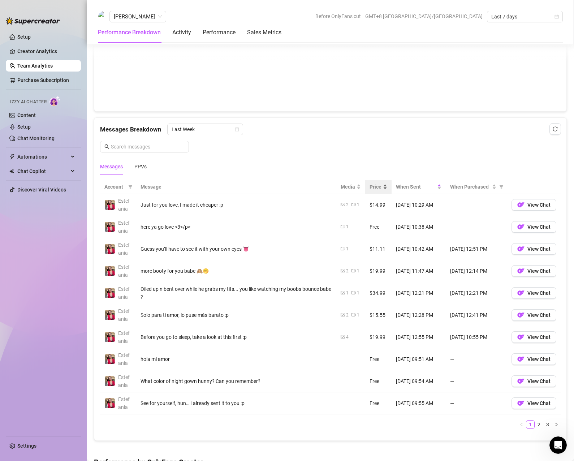
click at [370, 184] on span "Price" at bounding box center [376, 187] width 12 height 8
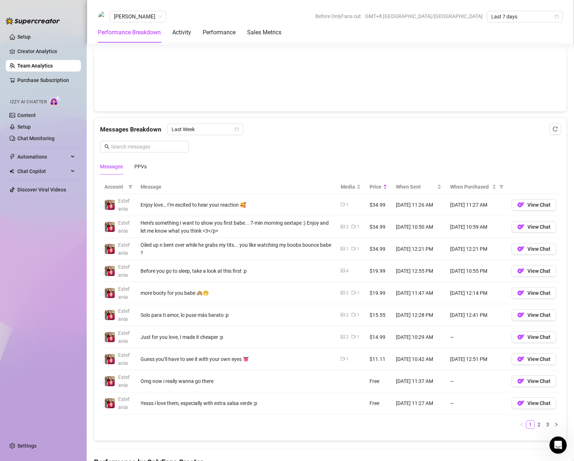
click at [266, 171] on div "Messages PPVs" at bounding box center [330, 166] width 461 height 17
click at [31, 67] on link "Team Analytics" at bounding box center [34, 66] width 35 height 6
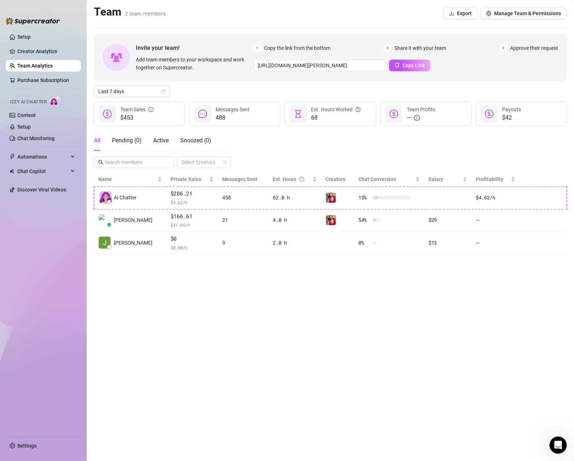
click at [204, 314] on main "Team 2 team members Export Manage Team & Permissions Invite your team! Add team…" at bounding box center [331, 230] width 488 height 461
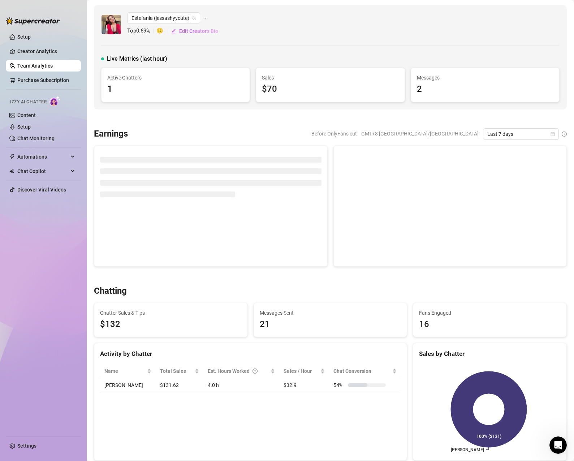
click at [31, 65] on link "Team Analytics" at bounding box center [34, 66] width 35 height 6
